Goal: Download file/media

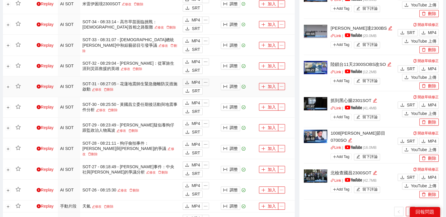
scroll to position [438, 0]
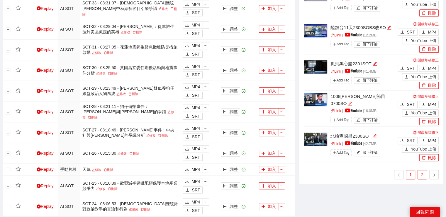
click at [423, 173] on link "2" at bounding box center [422, 174] width 9 height 9
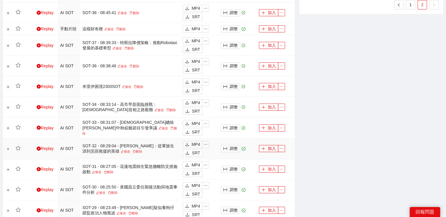
scroll to position [204, 0]
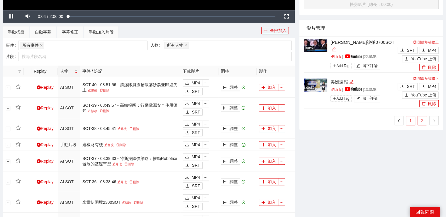
click at [413, 118] on link "1" at bounding box center [410, 120] width 9 height 9
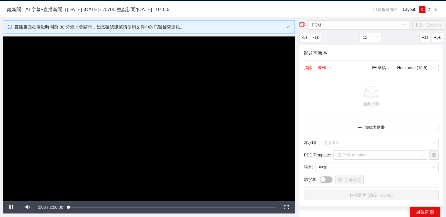
scroll to position [0, 0]
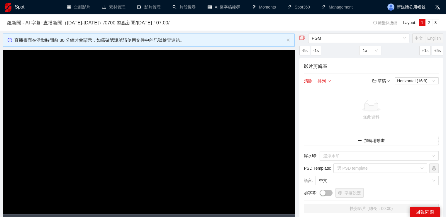
click at [22, 9] on h1 "Spot" at bounding box center [20, 7] width 10 height 14
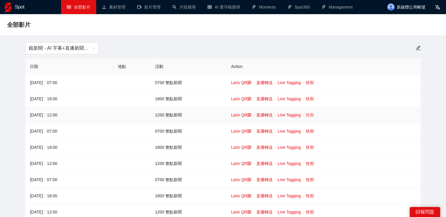
click at [310, 115] on link "快剪" at bounding box center [310, 114] width 8 height 5
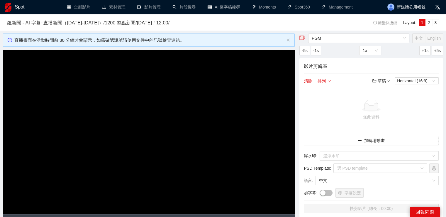
click at [137, 85] on video "Video Player" at bounding box center [149, 132] width 292 height 164
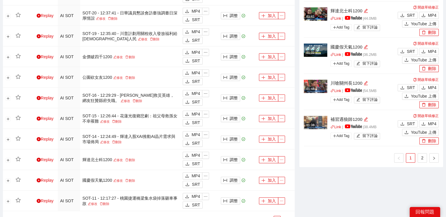
scroll to position [411, 0]
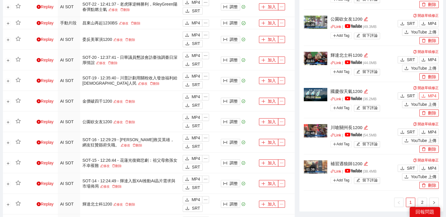
click at [425, 94] on icon "download" at bounding box center [424, 96] width 4 height 4
click at [432, 61] on span "MP4" at bounding box center [432, 59] width 9 height 6
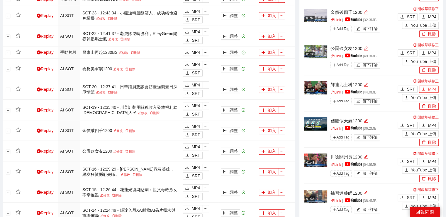
scroll to position [499, 0]
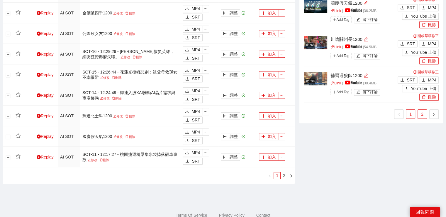
click at [420, 114] on link "2" at bounding box center [422, 113] width 9 height 9
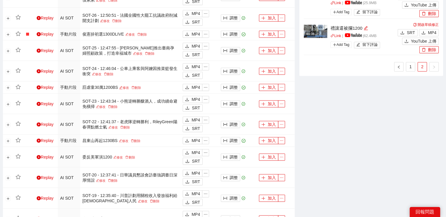
scroll to position [205, 0]
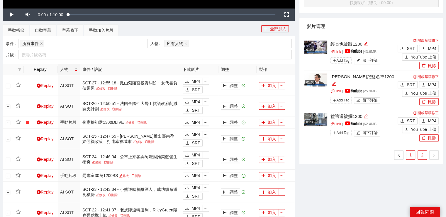
click at [410, 154] on link "1" at bounding box center [410, 154] width 9 height 9
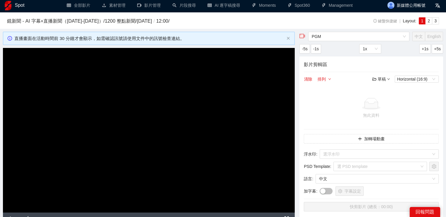
scroll to position [0, 0]
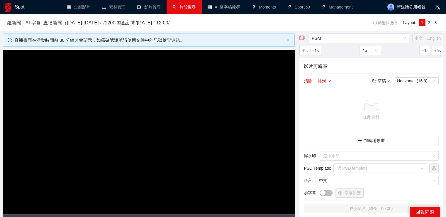
click at [181, 5] on link "片段搜尋" at bounding box center [184, 7] width 23 height 5
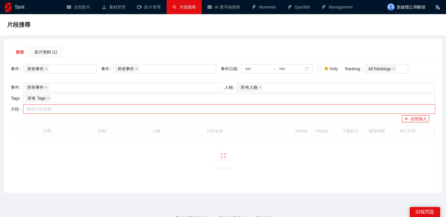
click at [95, 108] on div at bounding box center [226, 108] width 403 height 7
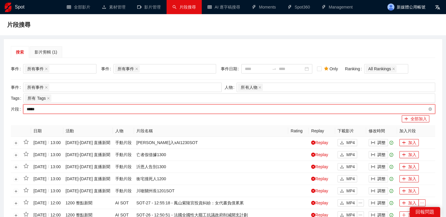
type input "****"
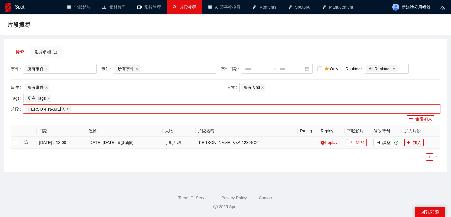
click at [355, 144] on button "MP4" at bounding box center [357, 142] width 20 height 7
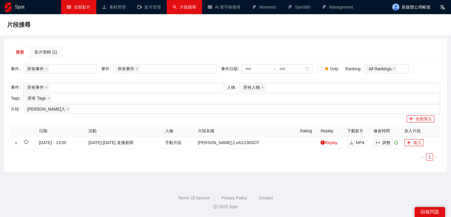
click at [69, 6] on link "全部影片" at bounding box center [78, 7] width 23 height 5
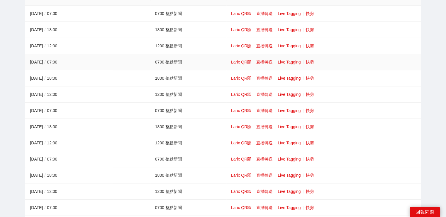
scroll to position [59, 0]
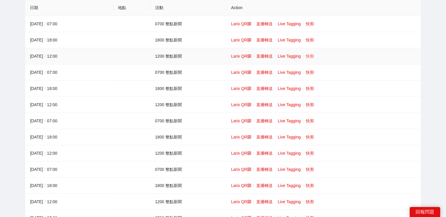
click at [310, 55] on link "快剪" at bounding box center [310, 56] width 8 height 5
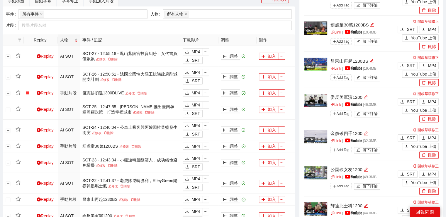
scroll to position [293, 0]
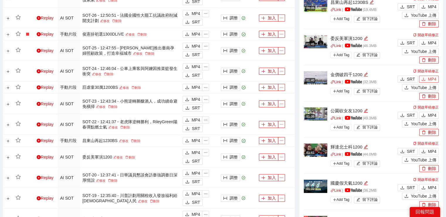
click at [436, 76] on span "MP4" at bounding box center [432, 79] width 9 height 6
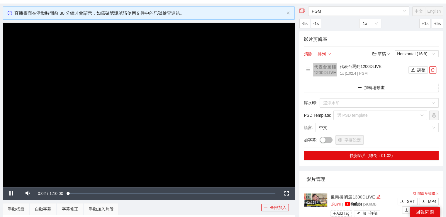
scroll to position [0, 0]
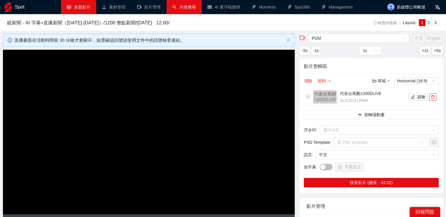
click at [66, 71] on video "Video Player" at bounding box center [149, 132] width 292 height 164
drag, startPoint x: 15, startPoint y: 6, endPoint x: 23, endPoint y: 4, distance: 8.6
click at [15, 6] on h1 "Spot" at bounding box center [20, 7] width 10 height 14
